Goal: Task Accomplishment & Management: Use online tool/utility

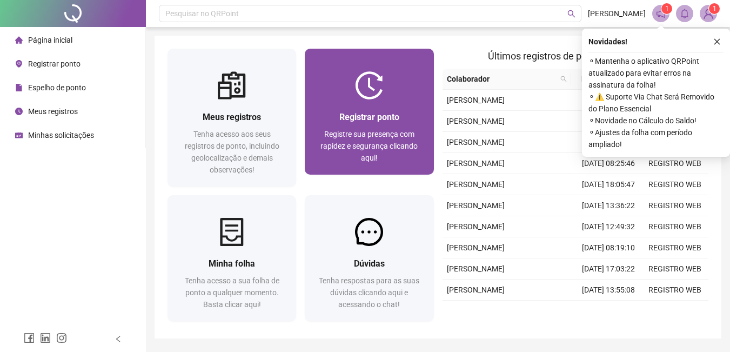
click at [356, 124] on div "Registrar ponto Registre sua presença com rapidez e segurança clicando aqui!" at bounding box center [369, 136] width 103 height 53
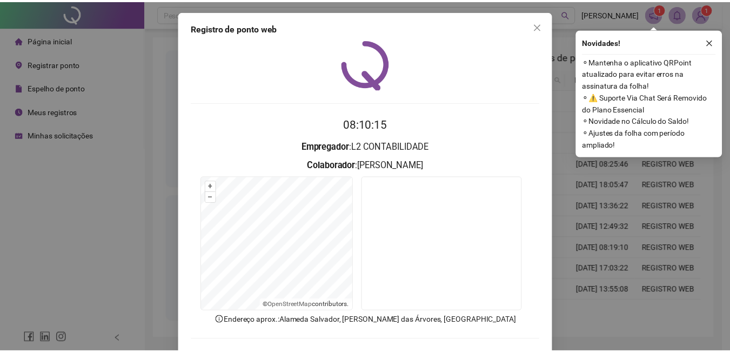
scroll to position [46, 0]
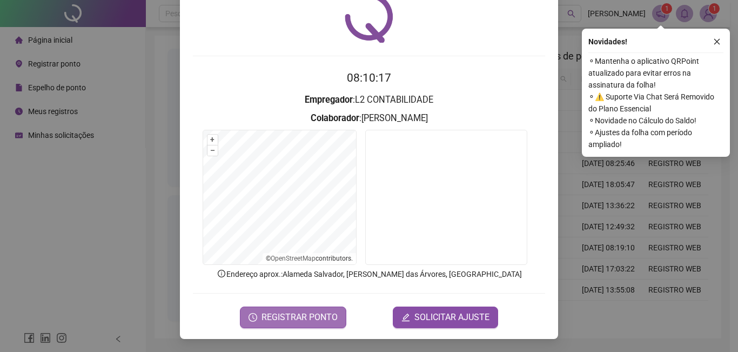
click at [308, 317] on span "REGISTRAR PONTO" at bounding box center [299, 317] width 76 height 13
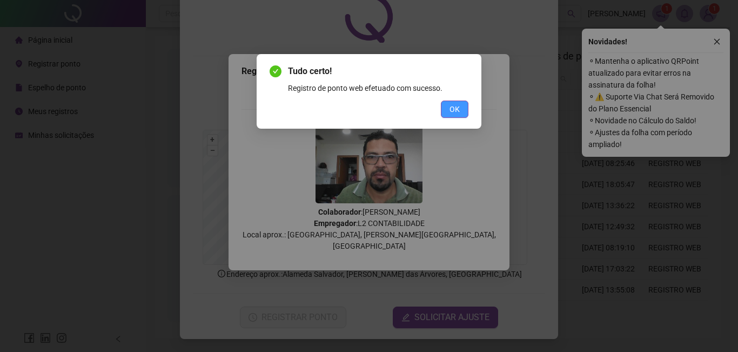
click at [461, 108] on button "OK" at bounding box center [455, 108] width 28 height 17
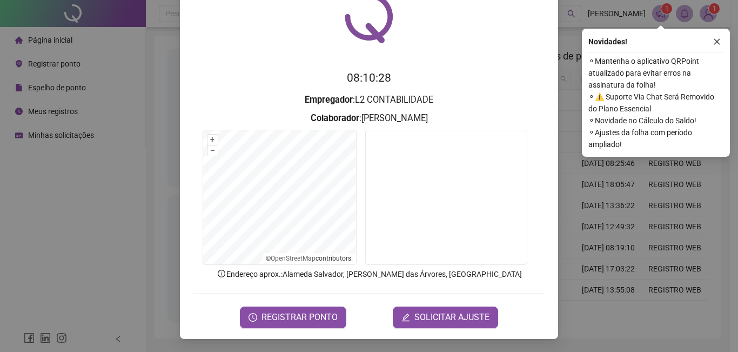
click at [717, 43] on icon "close" at bounding box center [717, 42] width 8 height 8
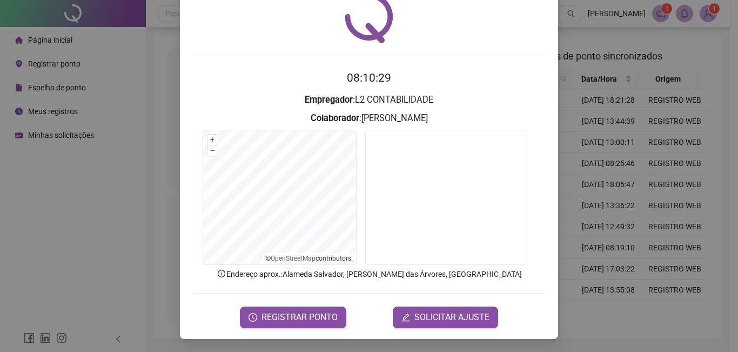
click at [609, 48] on div "Registro de ponto web 08:10:29 Empregador : L2 CONTABILIDADE Colaborador : [PER…" at bounding box center [369, 176] width 738 height 352
